Goal: Task Accomplishment & Management: Manage account settings

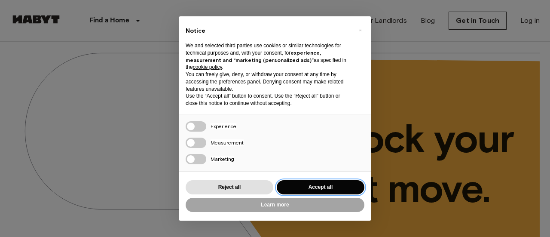
click at [326, 183] on button "Accept all" at bounding box center [321, 187] width 88 height 14
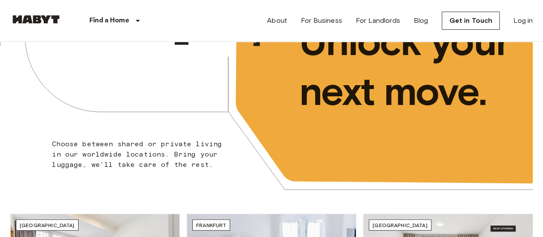
scroll to position [79, 0]
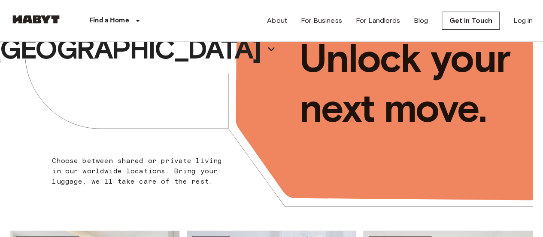
click at [532, 30] on div "About For Business For Landlords Blog Get in Touch Log in" at bounding box center [400, 20] width 266 height 41
click at [522, 24] on link "Log in" at bounding box center [523, 20] width 19 height 10
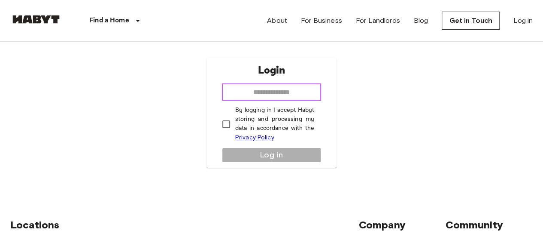
click at [291, 85] on input "email" at bounding box center [272, 91] width 100 height 17
type input "**********"
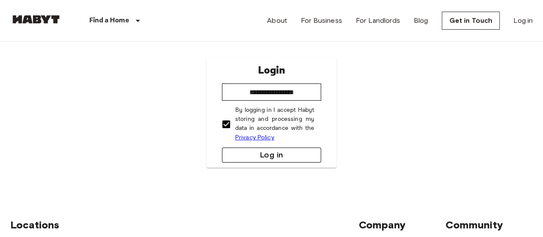
click at [257, 151] on button "Log in" at bounding box center [272, 154] width 100 height 15
